Goal: Information Seeking & Learning: Learn about a topic

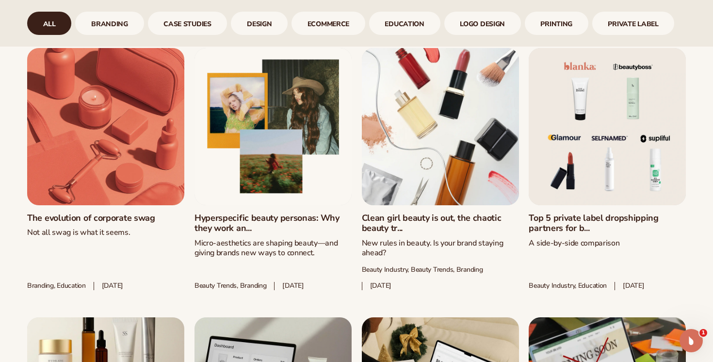
scroll to position [789, 0]
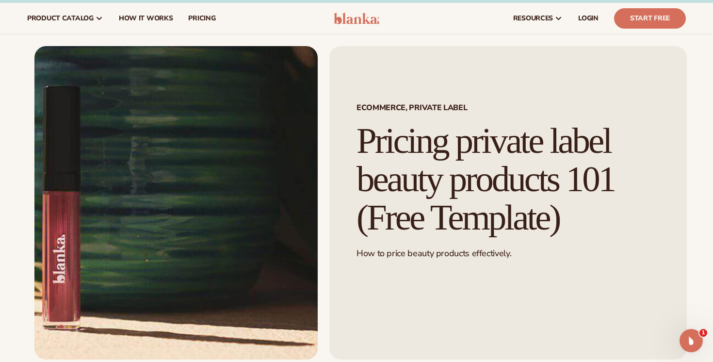
scroll to position [13, 0]
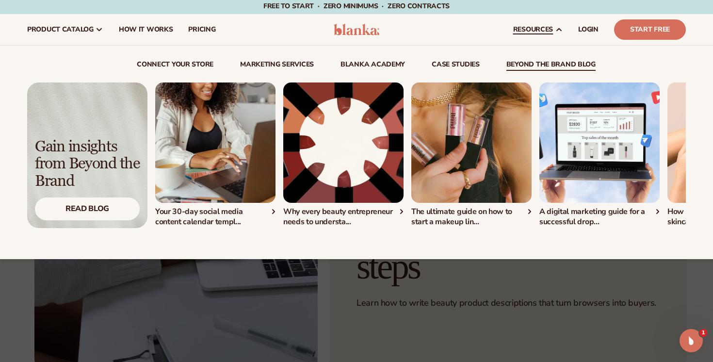
click at [538, 58] on div "connect your store Marketing services" at bounding box center [356, 152] width 659 height 213
click at [540, 65] on link "beyond the brand blog" at bounding box center [550, 66] width 89 height 10
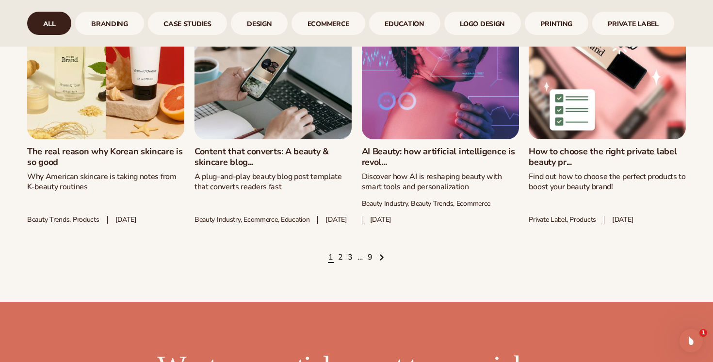
scroll to position [1352, 0]
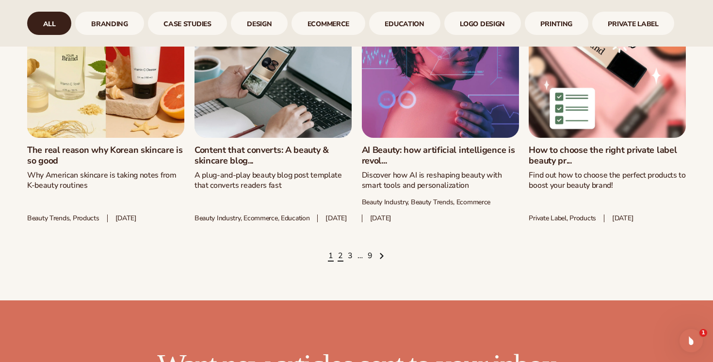
click at [340, 261] on link "2" at bounding box center [340, 256] width 5 height 11
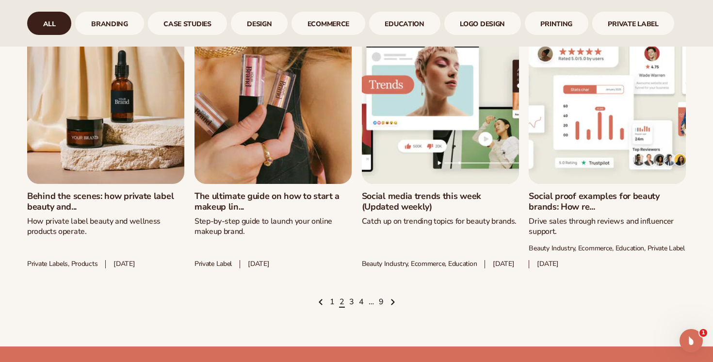
scroll to position [1328, 0]
click at [350, 307] on link "3" at bounding box center [351, 301] width 5 height 11
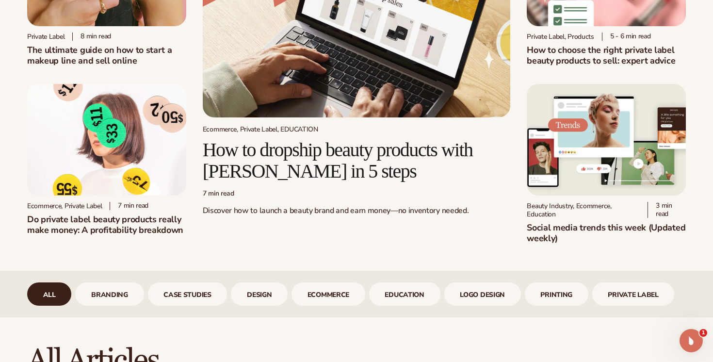
scroll to position [145, 0]
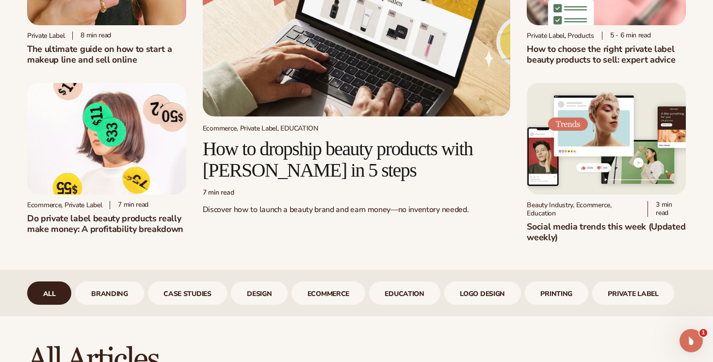
click at [631, 147] on img at bounding box center [606, 138] width 159 height 111
